Goal: Find specific page/section: Find specific page/section

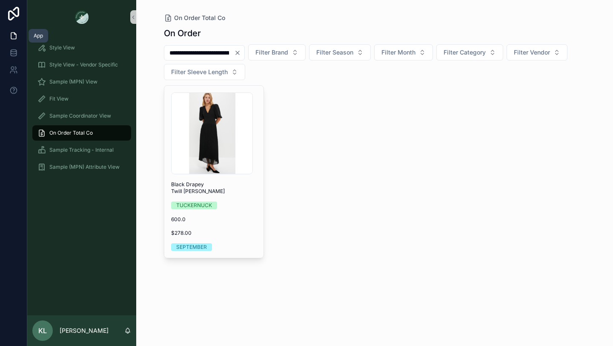
click at [12, 35] on icon at bounding box center [13, 35] width 9 height 9
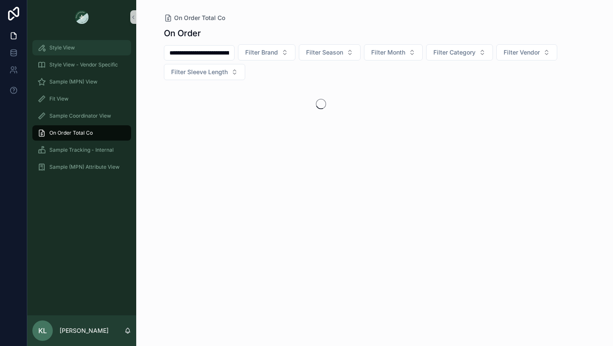
click at [66, 50] on span "Style View" at bounding box center [62, 47] width 26 height 7
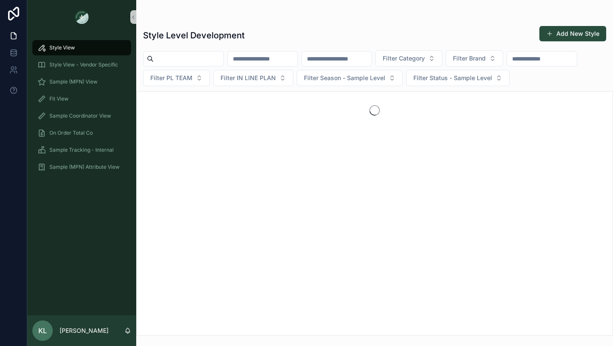
click at [279, 60] on input "scrollable content" at bounding box center [263, 59] width 70 height 12
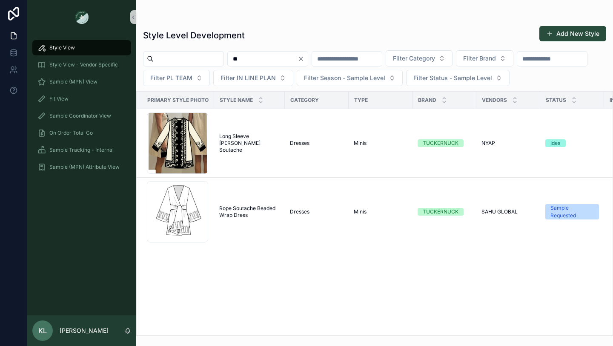
type input "*"
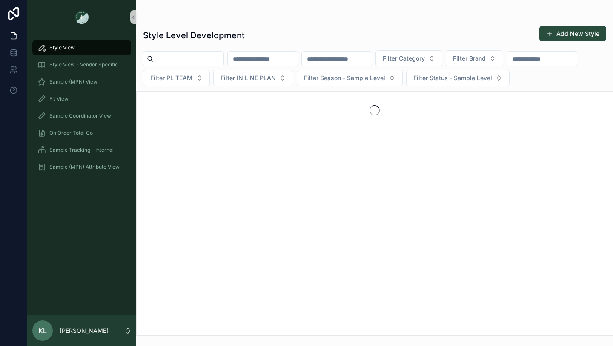
click at [177, 57] on input "scrollable content" at bounding box center [189, 59] width 70 height 12
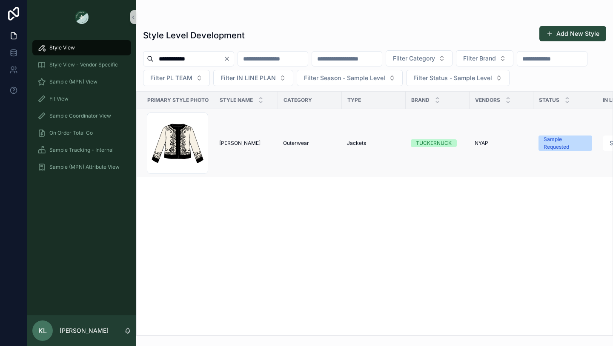
type input "**********"
click at [251, 146] on span "[PERSON_NAME]" at bounding box center [239, 143] width 41 height 7
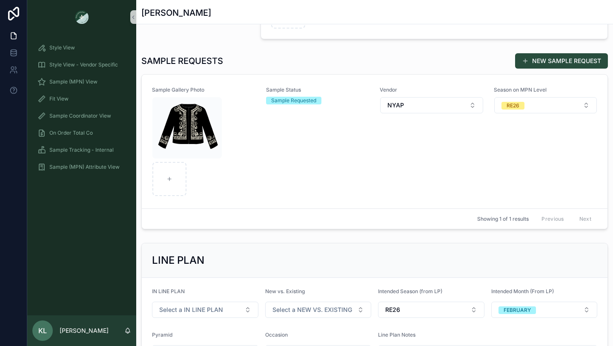
scroll to position [258, 0]
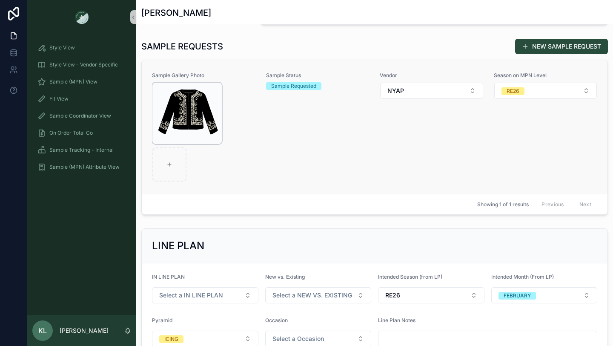
click at [212, 110] on img "scrollable content" at bounding box center [186, 113] width 69 height 61
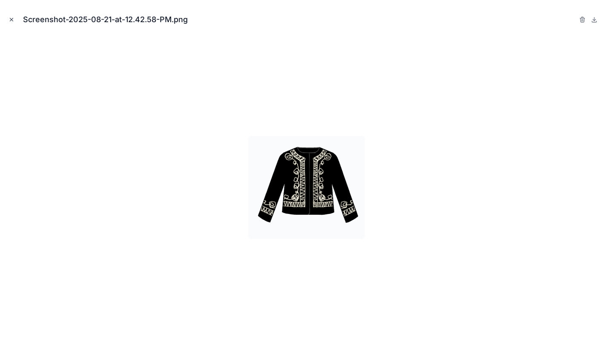
click at [10, 19] on icon "Close modal" at bounding box center [12, 20] width 6 height 6
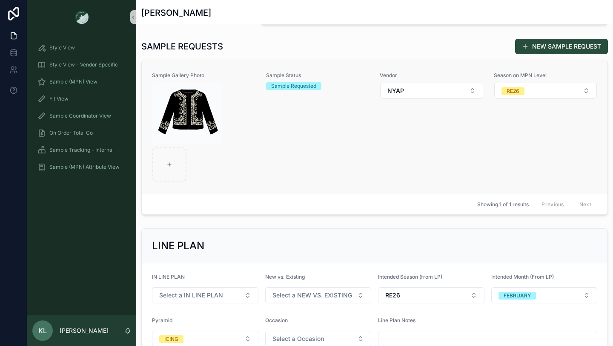
click at [296, 116] on div "Sample Status Sample Requested" at bounding box center [318, 127] width 104 height 110
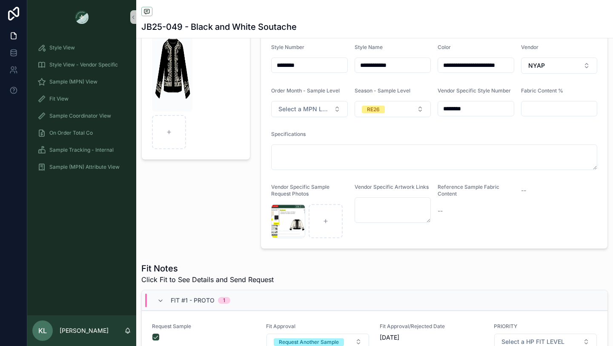
scroll to position [91, 0]
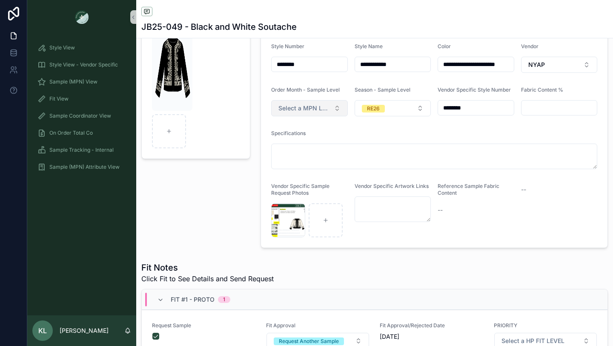
click at [333, 108] on button "Select a MPN LEVEL ORDER MONTH" at bounding box center [309, 108] width 77 height 16
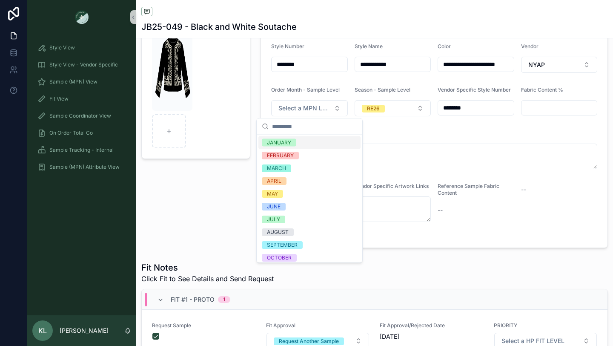
click at [311, 146] on div "JANUARY" at bounding box center [309, 142] width 102 height 13
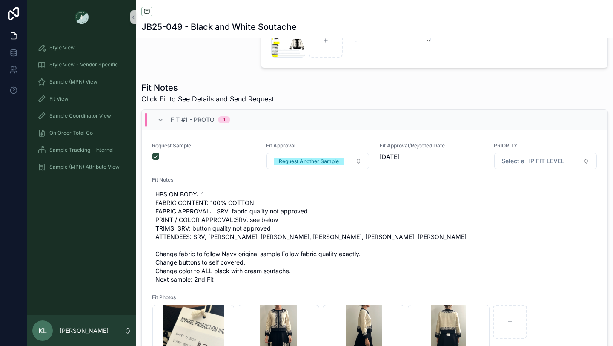
scroll to position [0, 0]
